Goal: Information Seeking & Learning: Learn about a topic

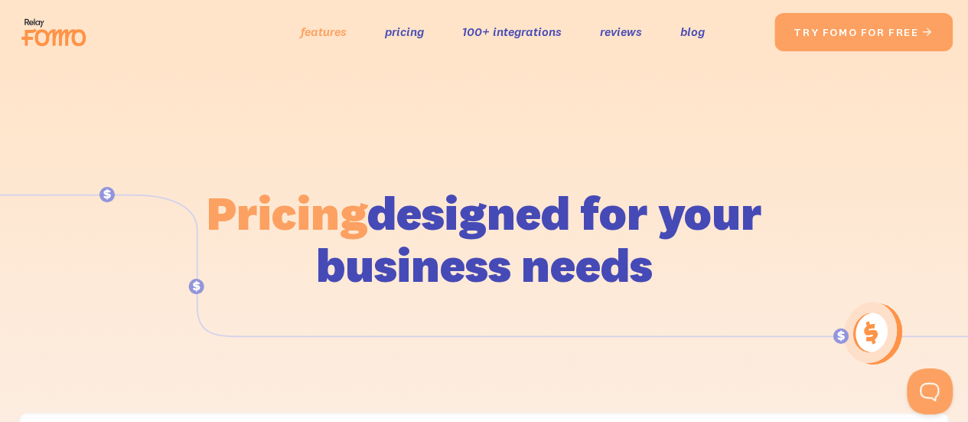
click at [343, 38] on link "features" at bounding box center [324, 32] width 46 height 22
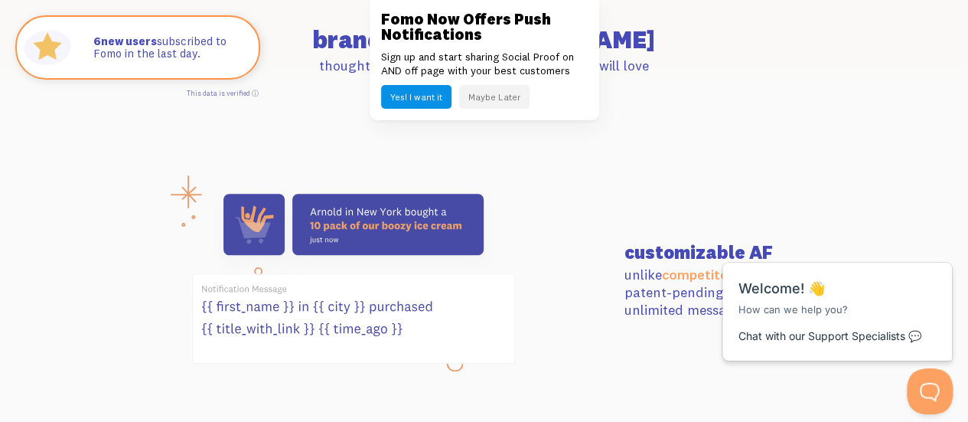
click at [515, 93] on button "Maybe Later" at bounding box center [494, 97] width 70 height 24
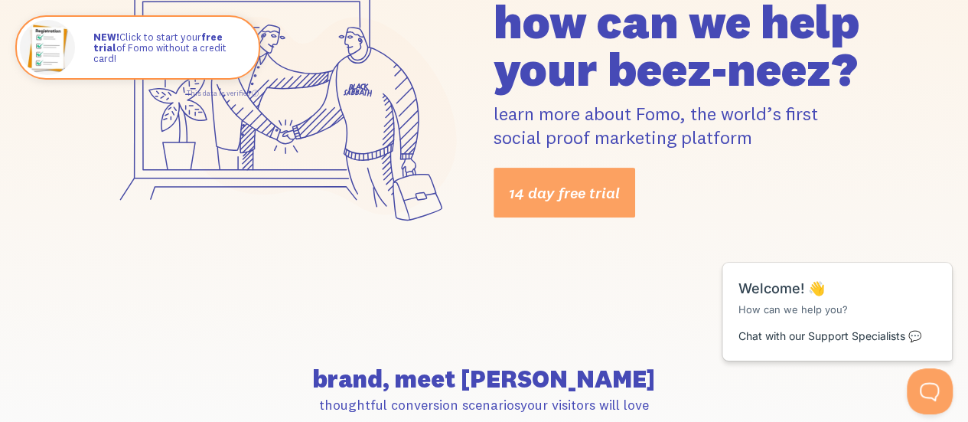
click at [586, 128] on p "learn more about Fomo, the world’s first social proof marketing platform" at bounding box center [681, 125] width 374 height 47
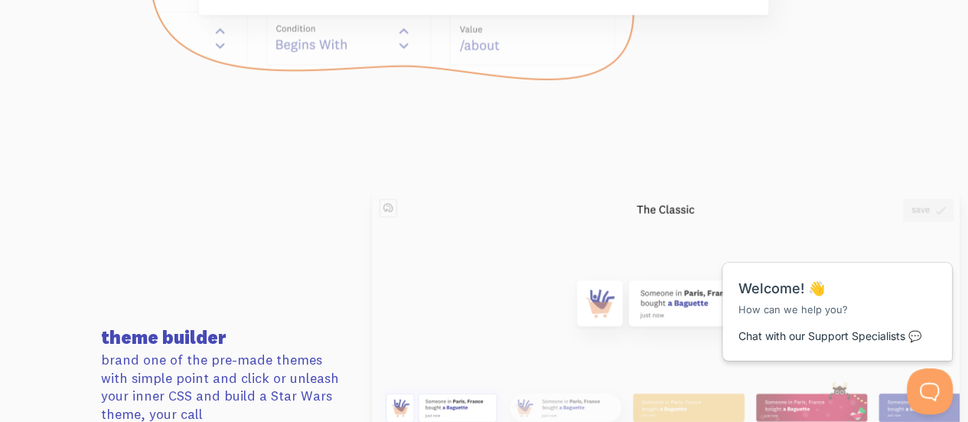
scroll to position [1783, 0]
